Goal: Task Accomplishment & Management: Use online tool/utility

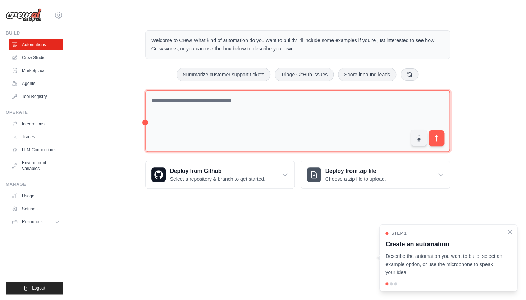
click at [198, 115] on textarea at bounding box center [297, 121] width 305 height 62
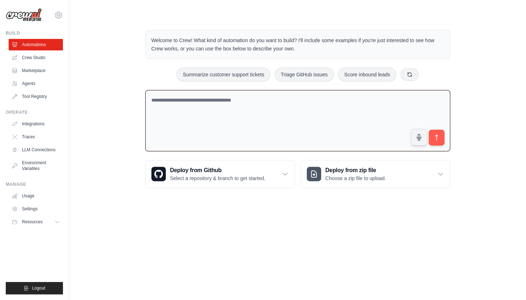
click at [101, 74] on div "Welcome to Crew! What kind of automation do you want to build? I'll include som…" at bounding box center [298, 109] width 434 height 181
click at [52, 61] on link "Crew Studio" at bounding box center [36, 58] width 54 height 12
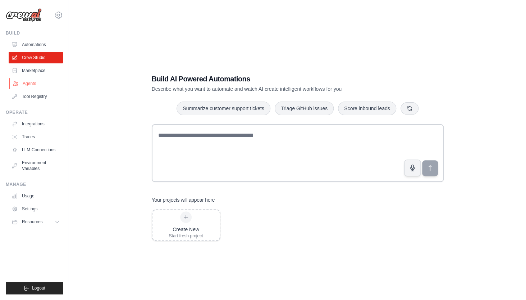
click at [37, 85] on link "Agents" at bounding box center [36, 84] width 54 height 12
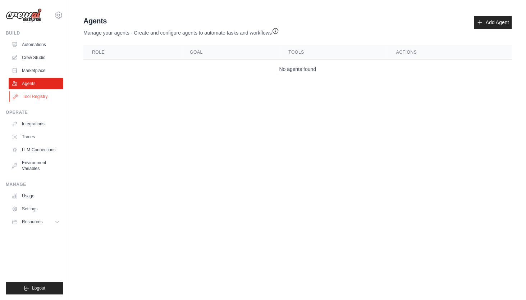
click at [42, 97] on link "Tool Registry" at bounding box center [36, 97] width 54 height 12
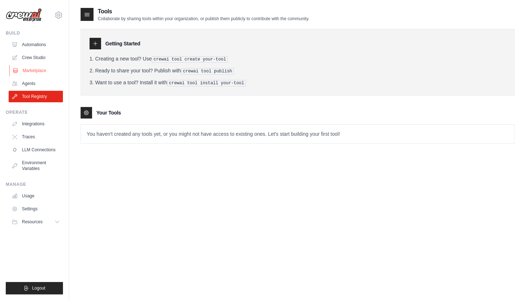
click at [43, 68] on link "Marketplace" at bounding box center [36, 71] width 54 height 12
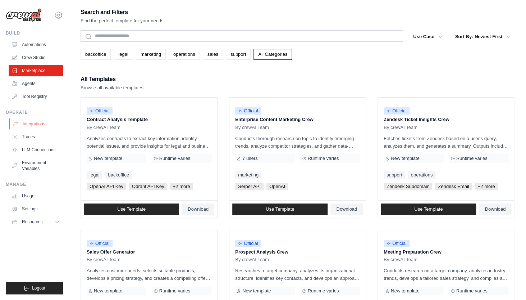
click at [43, 122] on link "Integrations" at bounding box center [36, 124] width 54 height 12
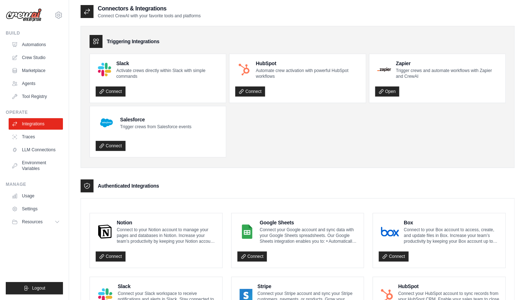
scroll to position [2, 0]
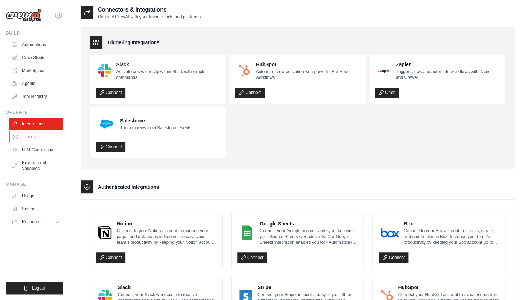
click at [43, 137] on link "Traces" at bounding box center [36, 137] width 54 height 12
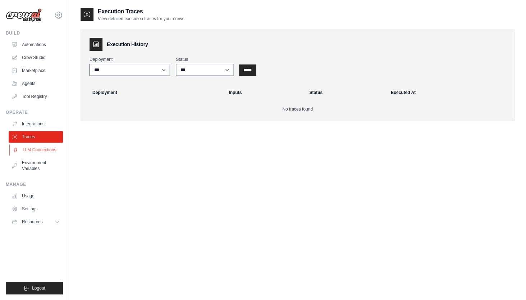
click at [43, 152] on link "LLM Connections" at bounding box center [36, 150] width 54 height 12
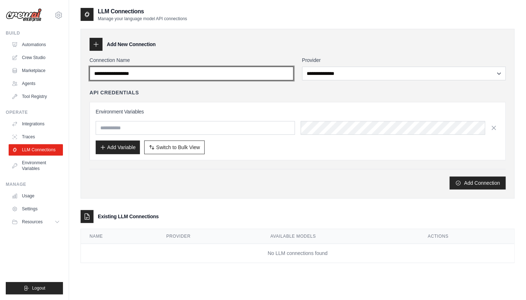
click at [171, 76] on input "Connection Name" at bounding box center [192, 74] width 204 height 14
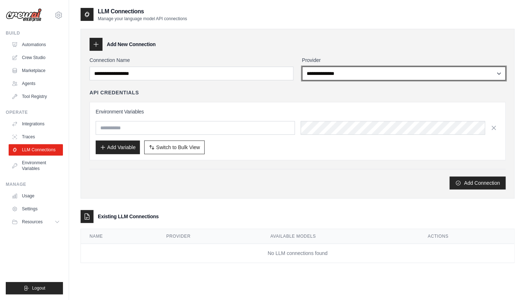
select select "******"
click option "******" at bounding box center [0, 0] width 0 height 0
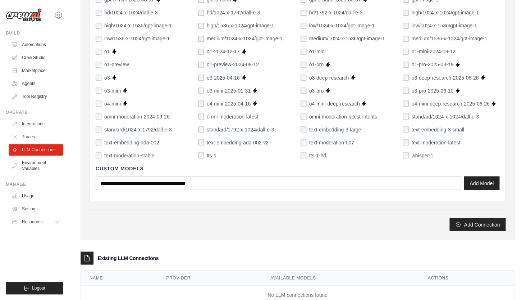
scroll to position [451, 0]
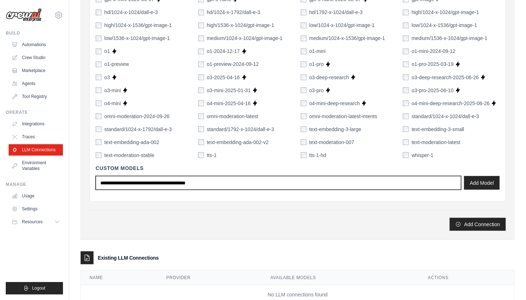
click at [188, 184] on input "text" at bounding box center [278, 182] width 365 height 14
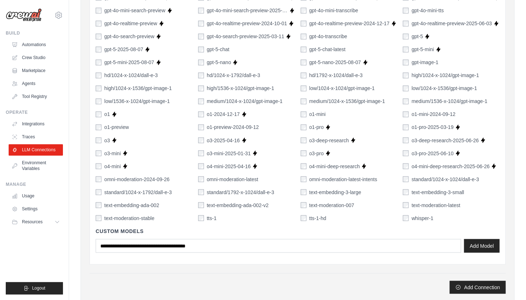
scroll to position [387, 0]
click at [31, 197] on link "Usage" at bounding box center [36, 196] width 54 height 12
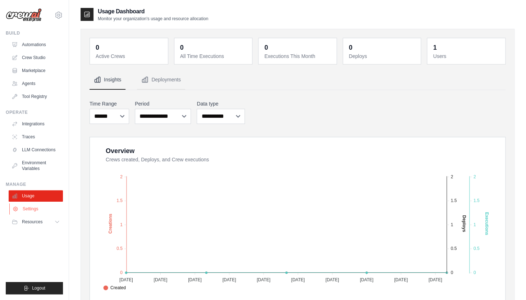
click at [29, 209] on link "Settings" at bounding box center [36, 209] width 54 height 12
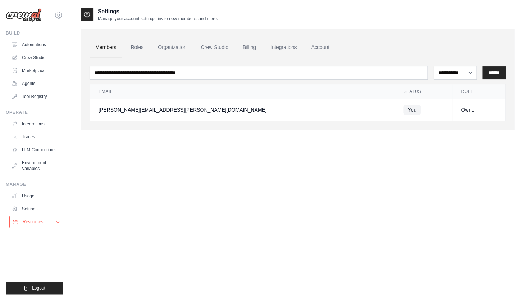
click at [28, 226] on button "Resources" at bounding box center [36, 222] width 54 height 12
click at [38, 42] on link "Automations" at bounding box center [36, 45] width 54 height 12
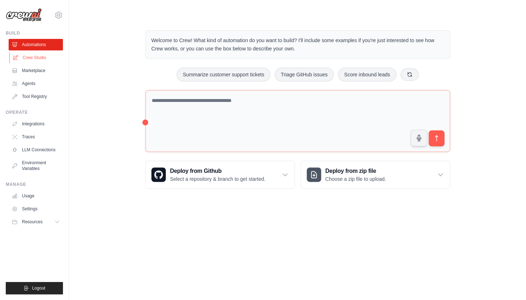
click at [36, 56] on link "Crew Studio" at bounding box center [36, 58] width 54 height 12
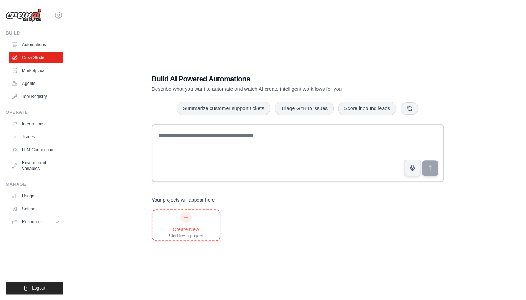
click at [184, 219] on icon at bounding box center [186, 217] width 6 height 6
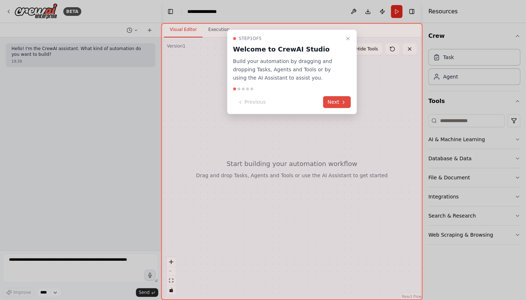
click at [328, 102] on button "Next" at bounding box center [337, 102] width 28 height 12
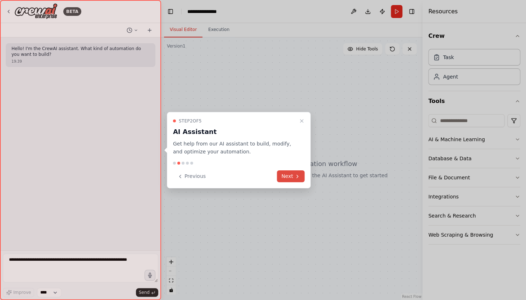
click at [293, 172] on button "Next" at bounding box center [291, 176] width 28 height 12
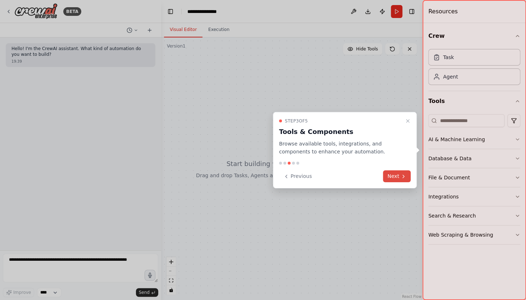
click at [399, 173] on button "Next" at bounding box center [397, 176] width 28 height 12
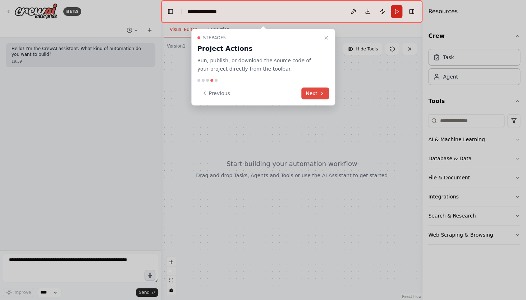
click at [312, 99] on button "Next" at bounding box center [315, 93] width 28 height 12
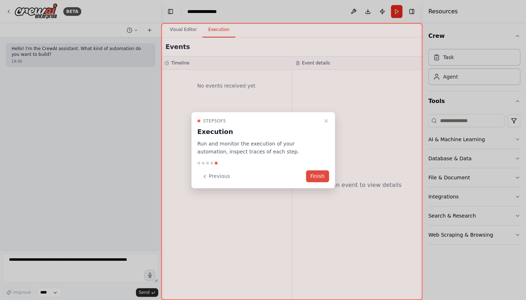
click at [314, 171] on button "Finish" at bounding box center [317, 176] width 23 height 12
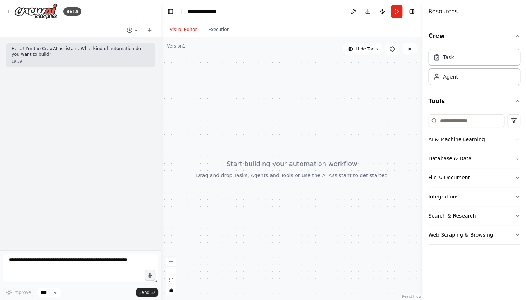
click at [222, 59] on div at bounding box center [291, 168] width 261 height 262
drag, startPoint x: 232, startPoint y: 63, endPoint x: 238, endPoint y: 74, distance: 12.7
click at [238, 74] on div at bounding box center [291, 168] width 261 height 262
click at [215, 29] on button "Execution" at bounding box center [218, 29] width 33 height 15
click at [188, 32] on button "Visual Editor" at bounding box center [183, 29] width 38 height 15
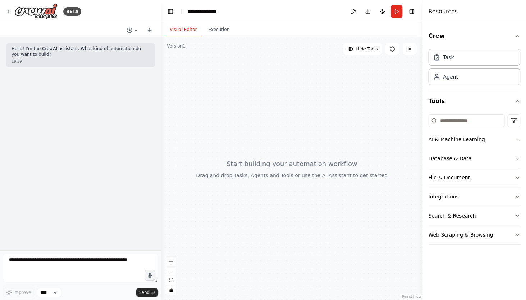
click at [315, 109] on div at bounding box center [291, 168] width 261 height 262
click at [443, 83] on div "Agent" at bounding box center [474, 76] width 92 height 17
click at [452, 60] on div "Task" at bounding box center [448, 56] width 11 height 7
click at [448, 79] on div "Agent" at bounding box center [450, 76] width 15 height 7
click at [444, 160] on button "Database & Data" at bounding box center [474, 158] width 92 height 19
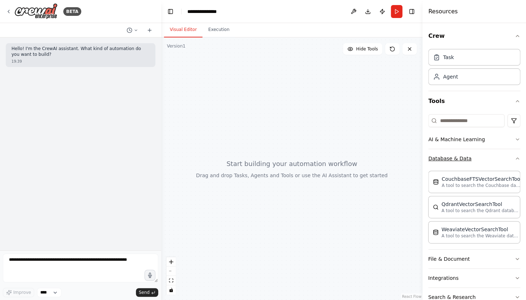
click at [444, 160] on button "Database & Data" at bounding box center [474, 158] width 92 height 19
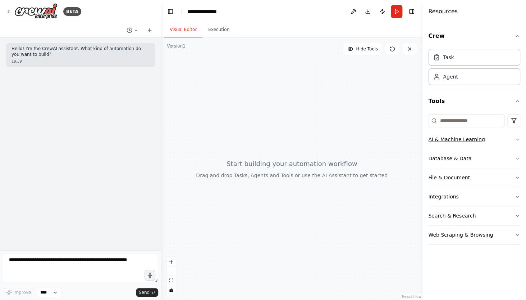
click at [451, 138] on button "AI & Machine Learning" at bounding box center [474, 139] width 92 height 19
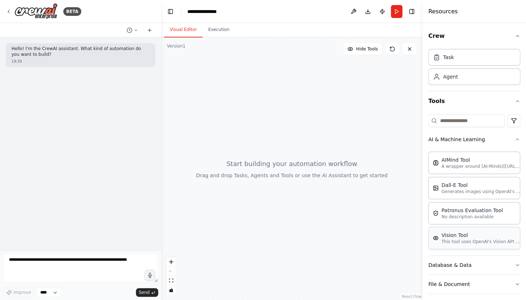
click at [457, 236] on div "Vision Tool" at bounding box center [481, 234] width 79 height 7
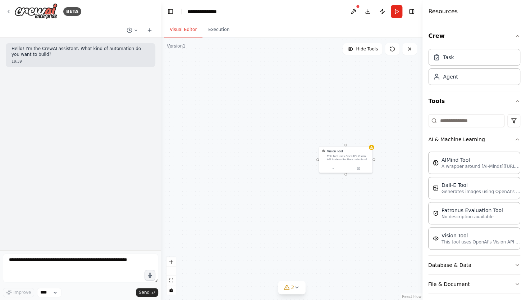
click at [270, 122] on div "Vision Tool This tool uses OpenAI's Vision API to describe the contents of an i…" at bounding box center [291, 168] width 261 height 262
drag, startPoint x: 263, startPoint y: 159, endPoint x: 270, endPoint y: 159, distance: 7.6
click at [269, 159] on div "Vision Tool This tool uses OpenAI's Vision API to describe the contents of an i…" at bounding box center [291, 168] width 261 height 262
drag, startPoint x: 273, startPoint y: 159, endPoint x: 222, endPoint y: 156, distance: 50.8
click at [222, 156] on div "Vision Tool This tool uses OpenAI's Vision API to describe the contents of an i…" at bounding box center [291, 168] width 261 height 262
